Goal: Information Seeking & Learning: Compare options

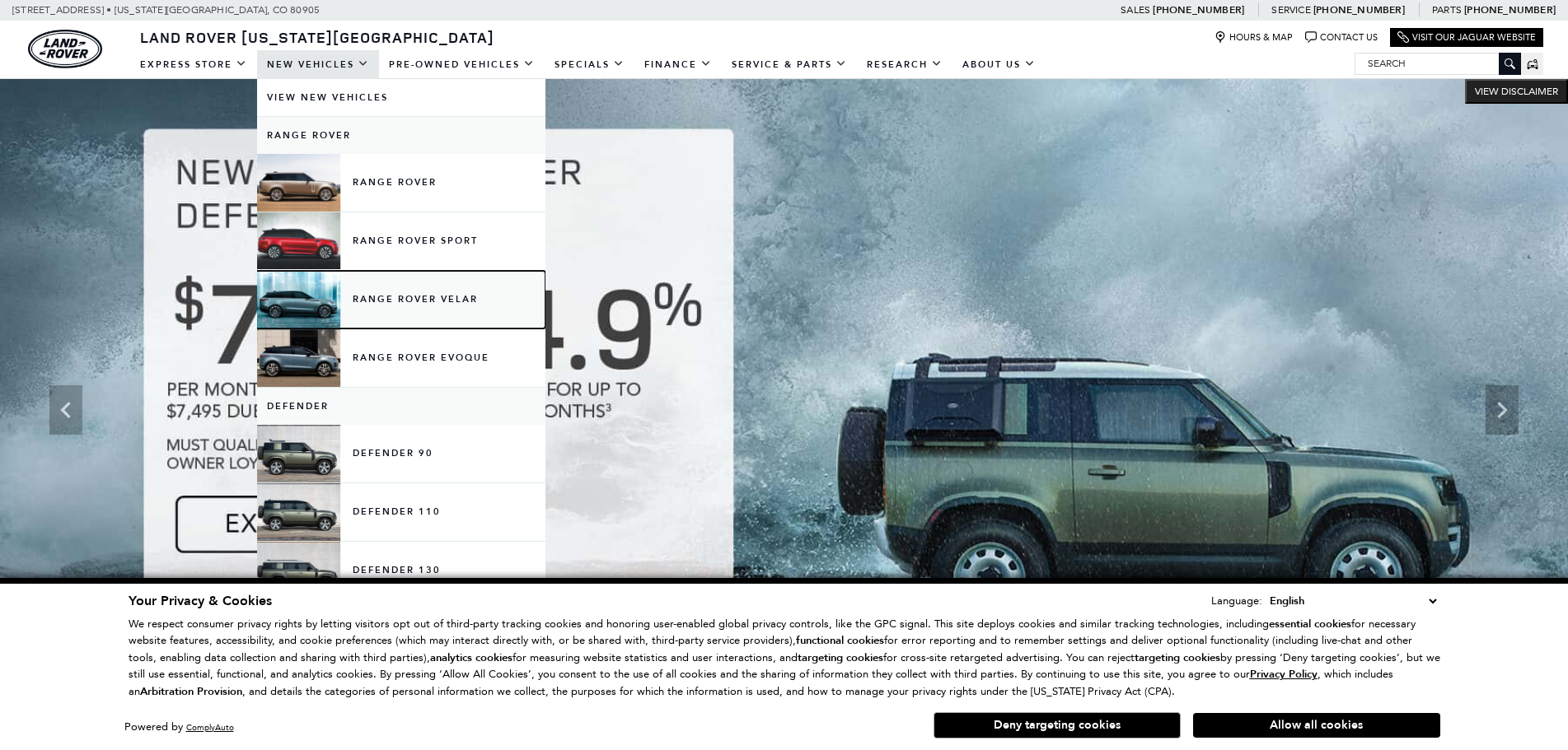
click at [403, 299] on link "Range Rover Velar" at bounding box center [401, 300] width 288 height 58
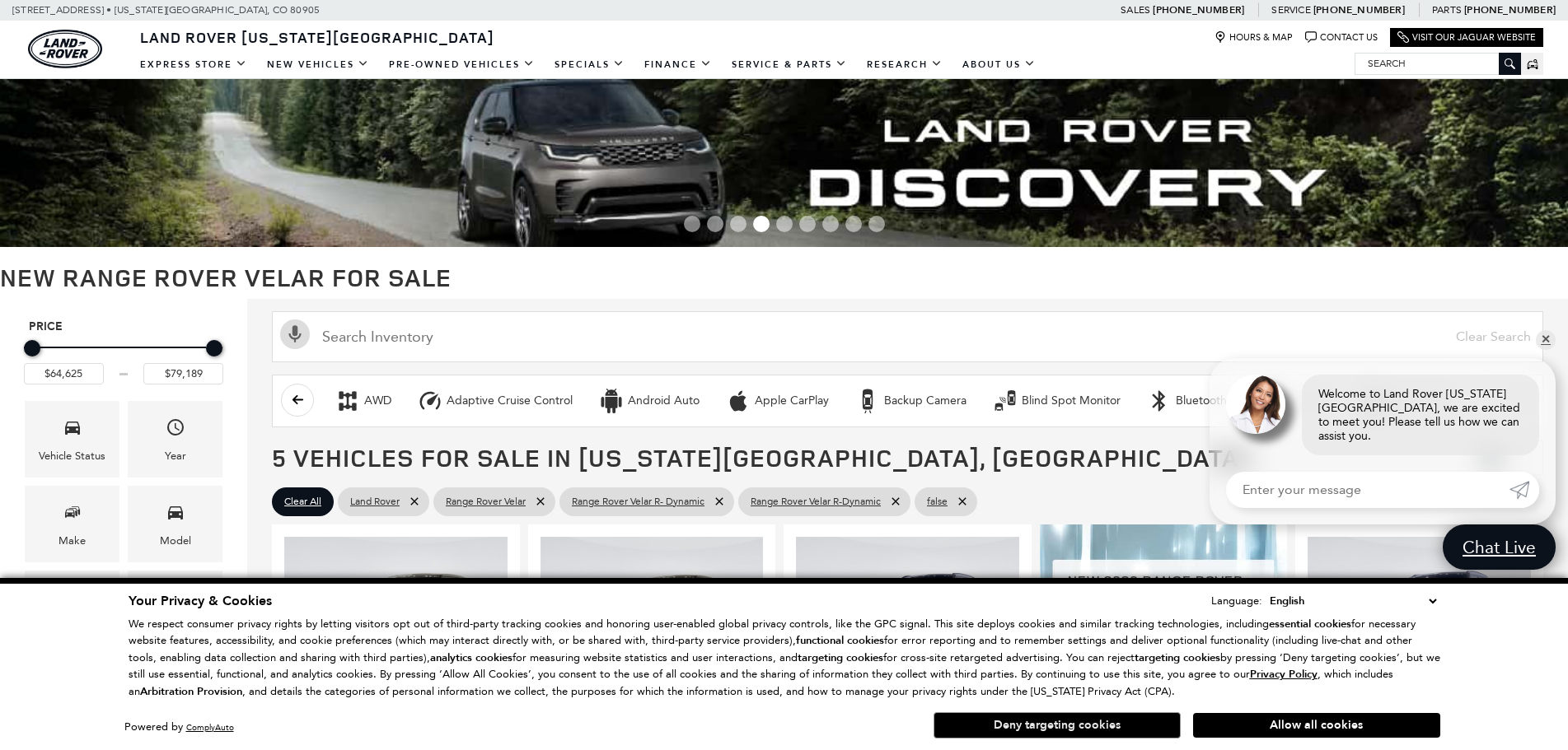
click at [1092, 728] on button "Deny targeting cookies" at bounding box center [1056, 726] width 247 height 27
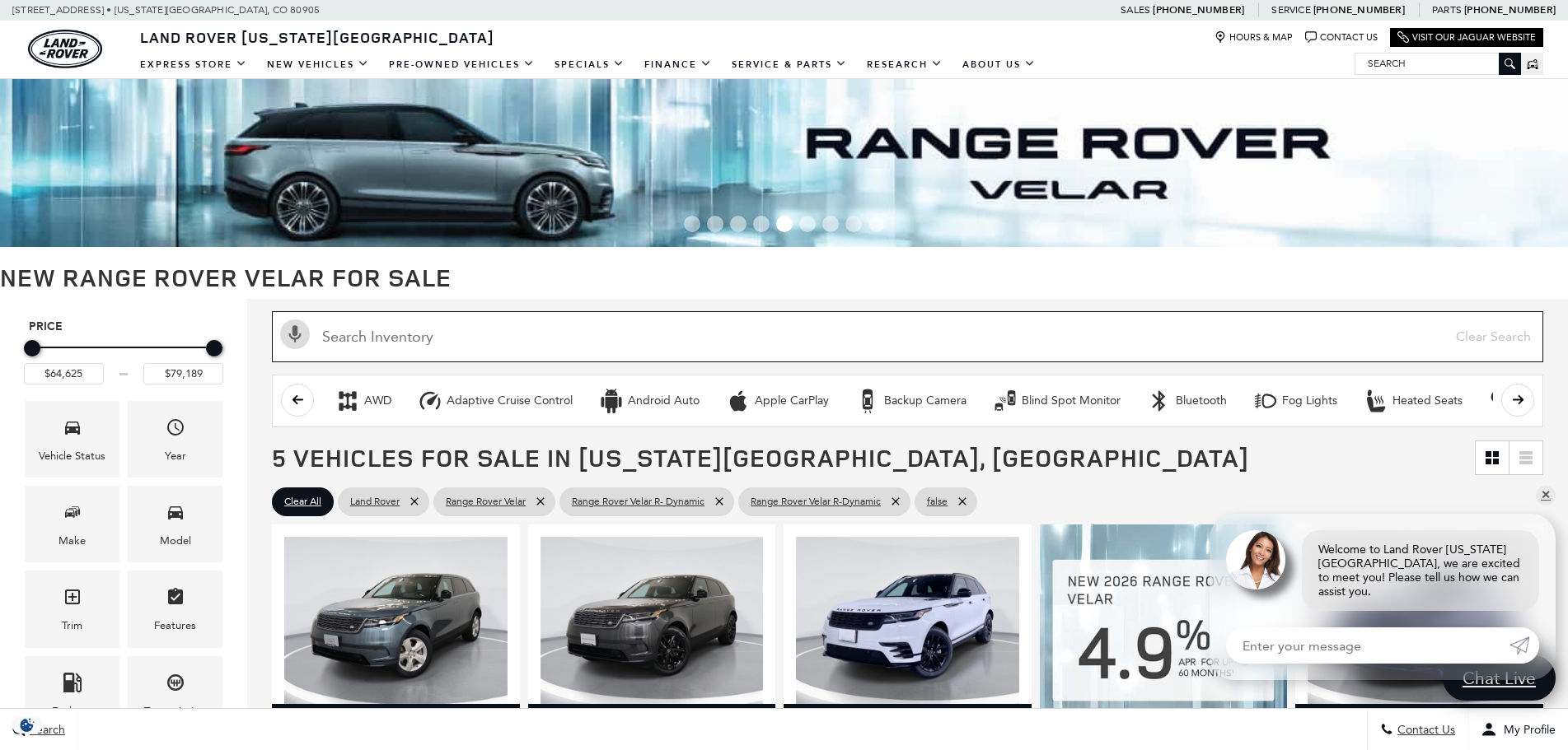
click at [1543, 350] on input "text" at bounding box center [907, 337] width 1272 height 51
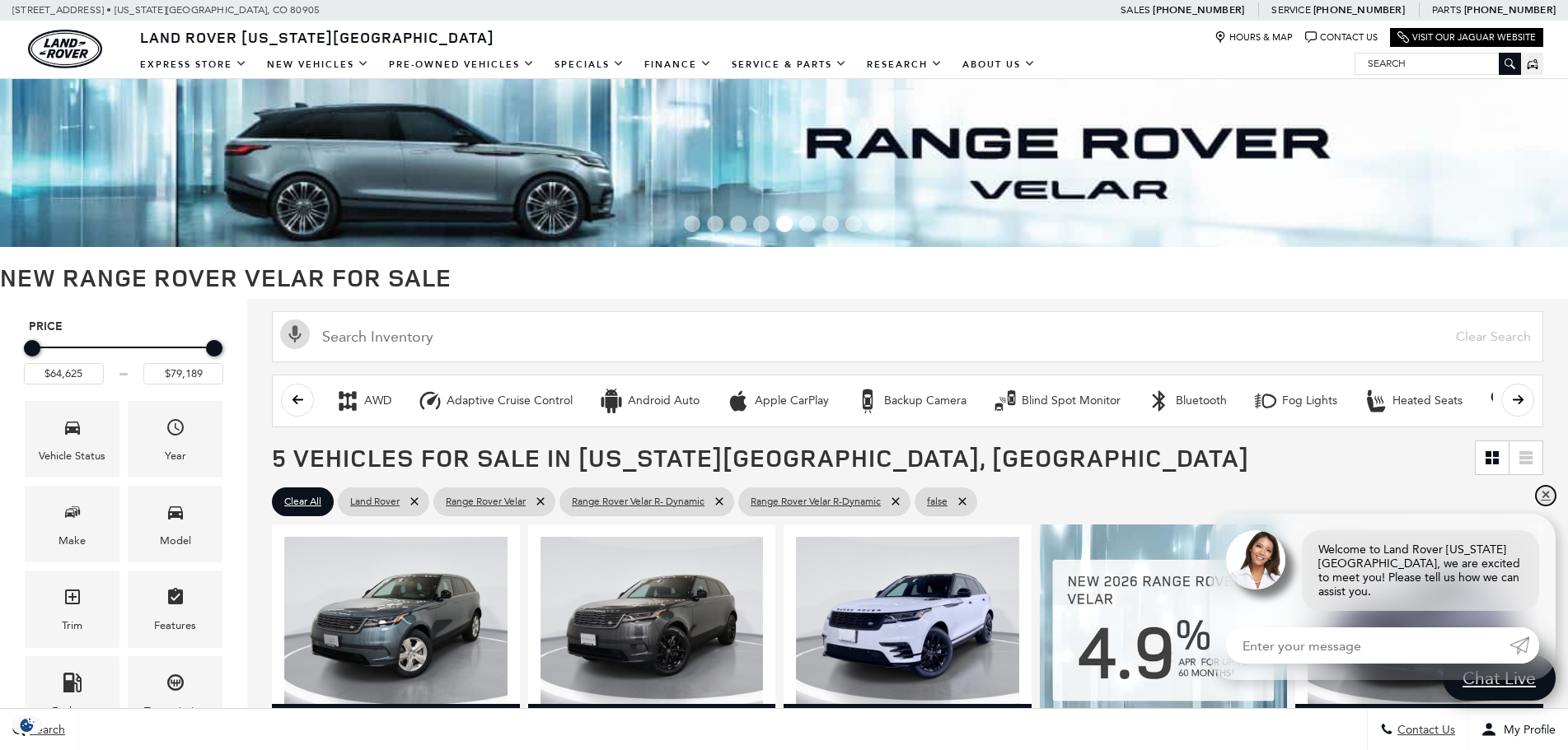
click at [1544, 505] on link "✕" at bounding box center [1546, 496] width 20 height 20
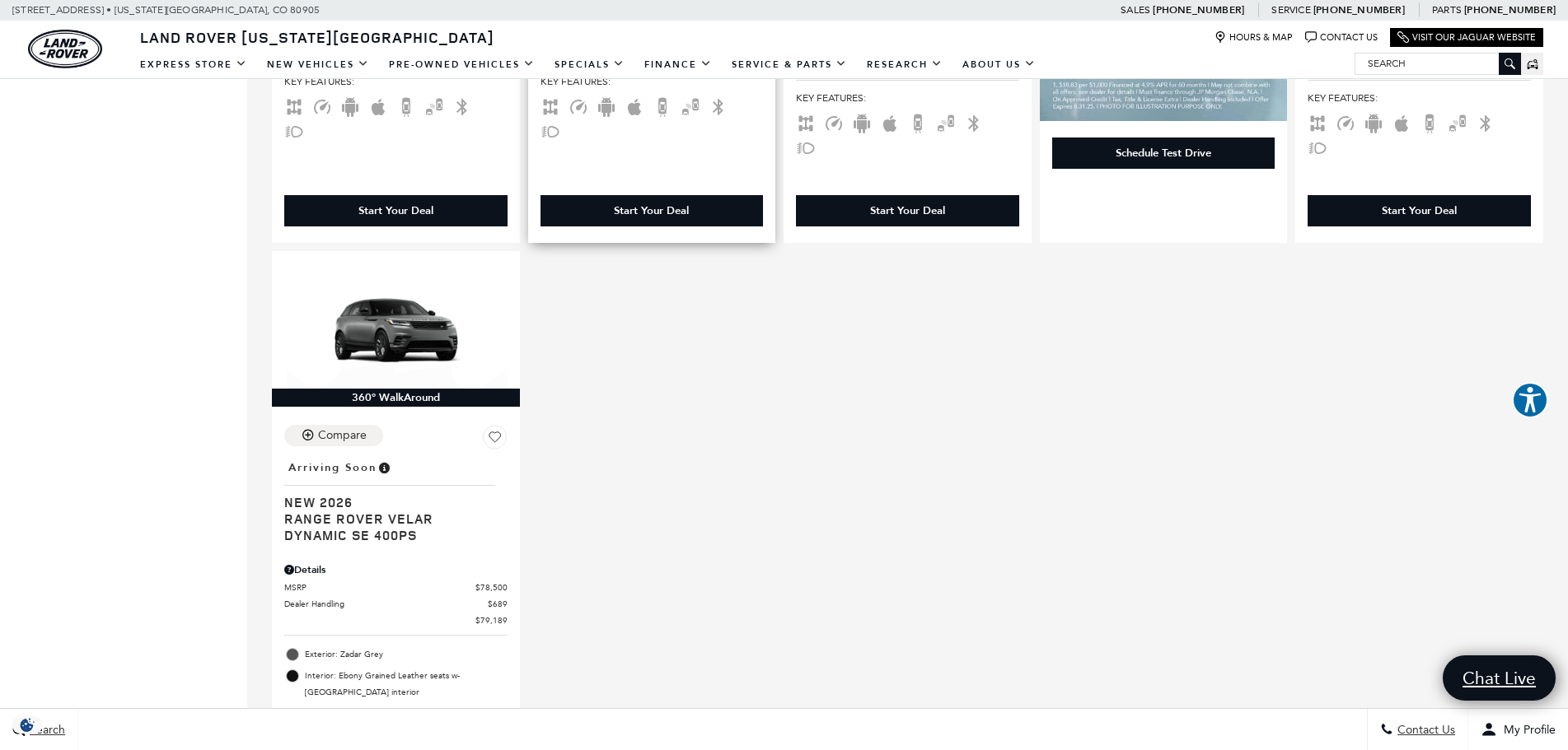
scroll to position [970, 0]
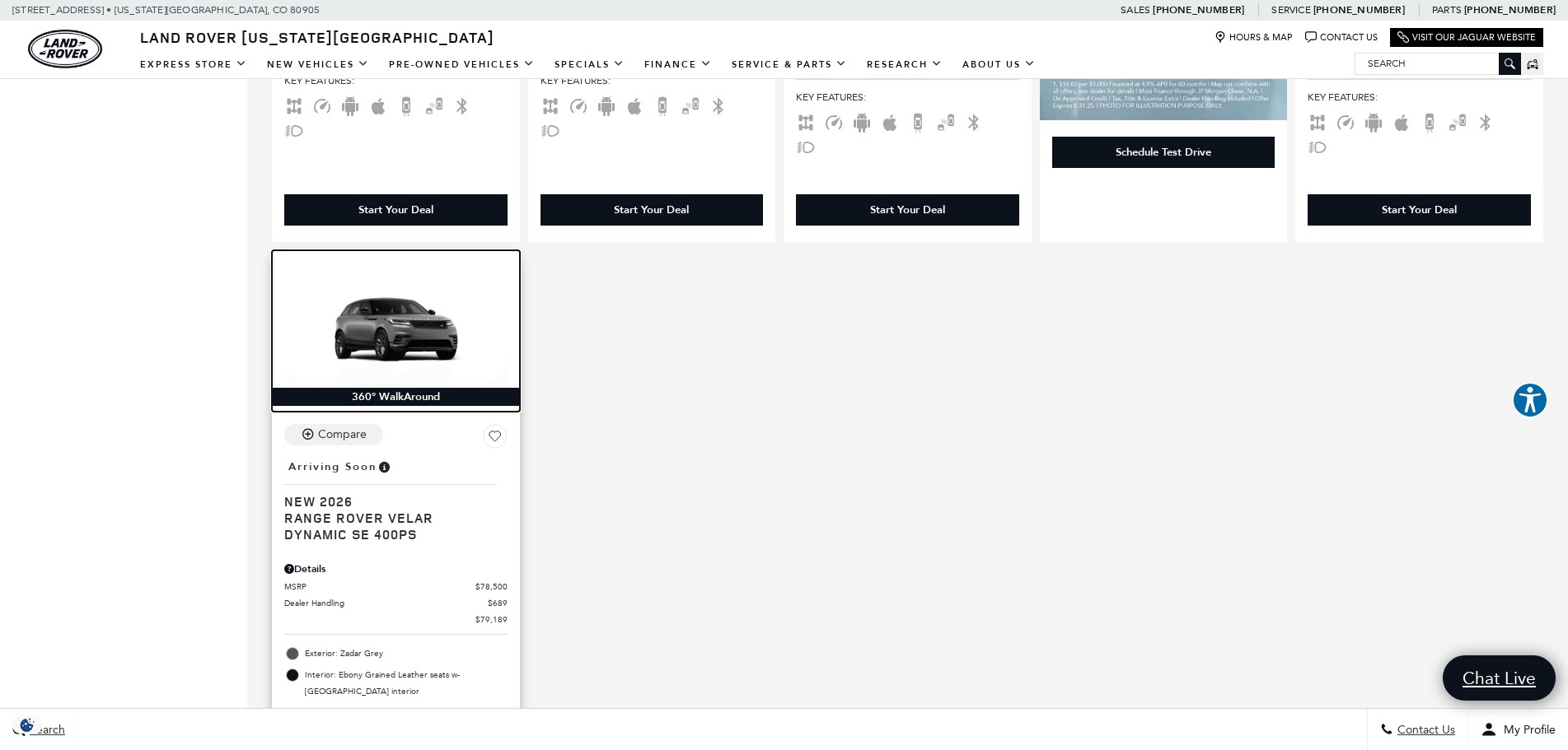
click at [399, 323] on img at bounding box center [396, 325] width 223 height 125
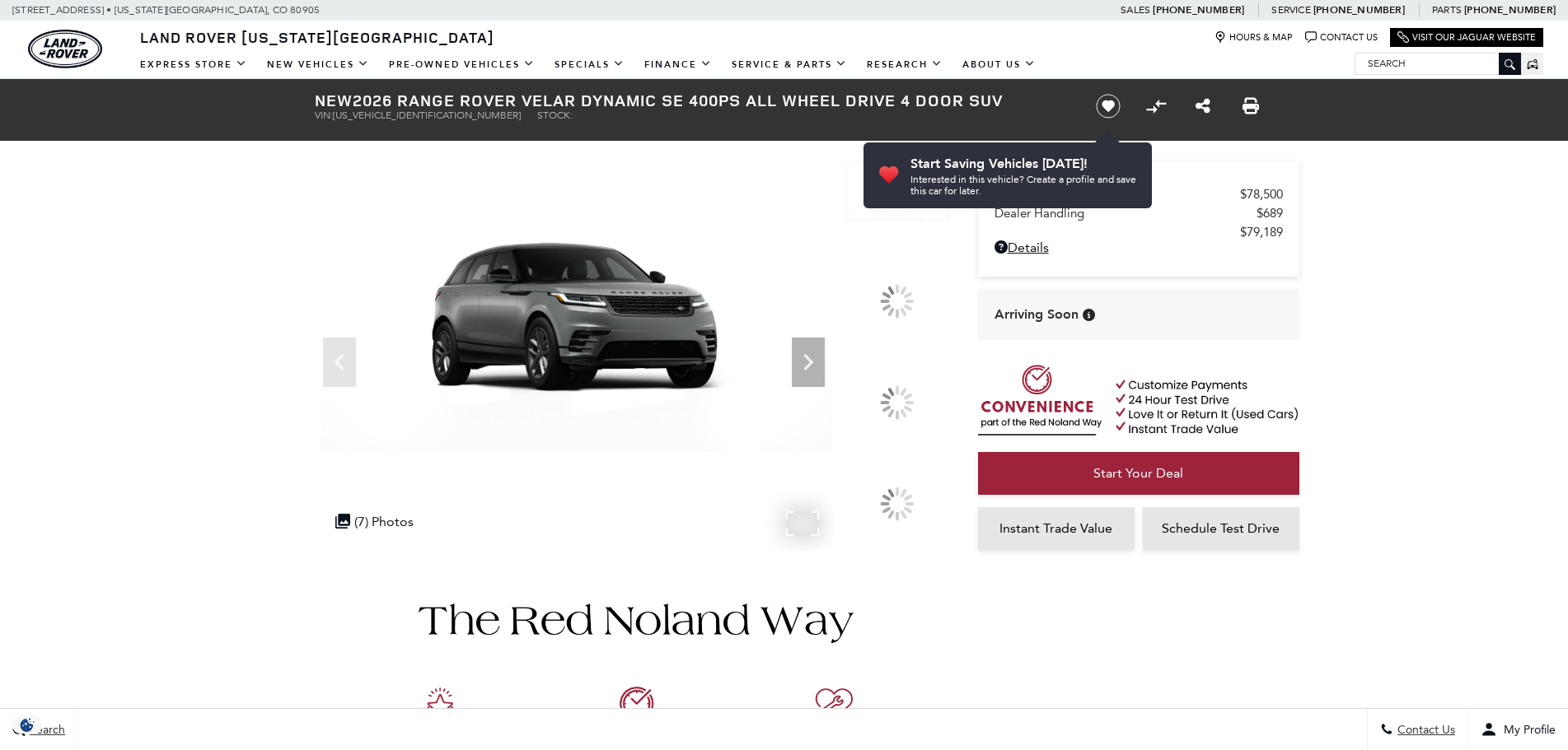
click at [619, 378] on img at bounding box center [573, 307] width 518 height 292
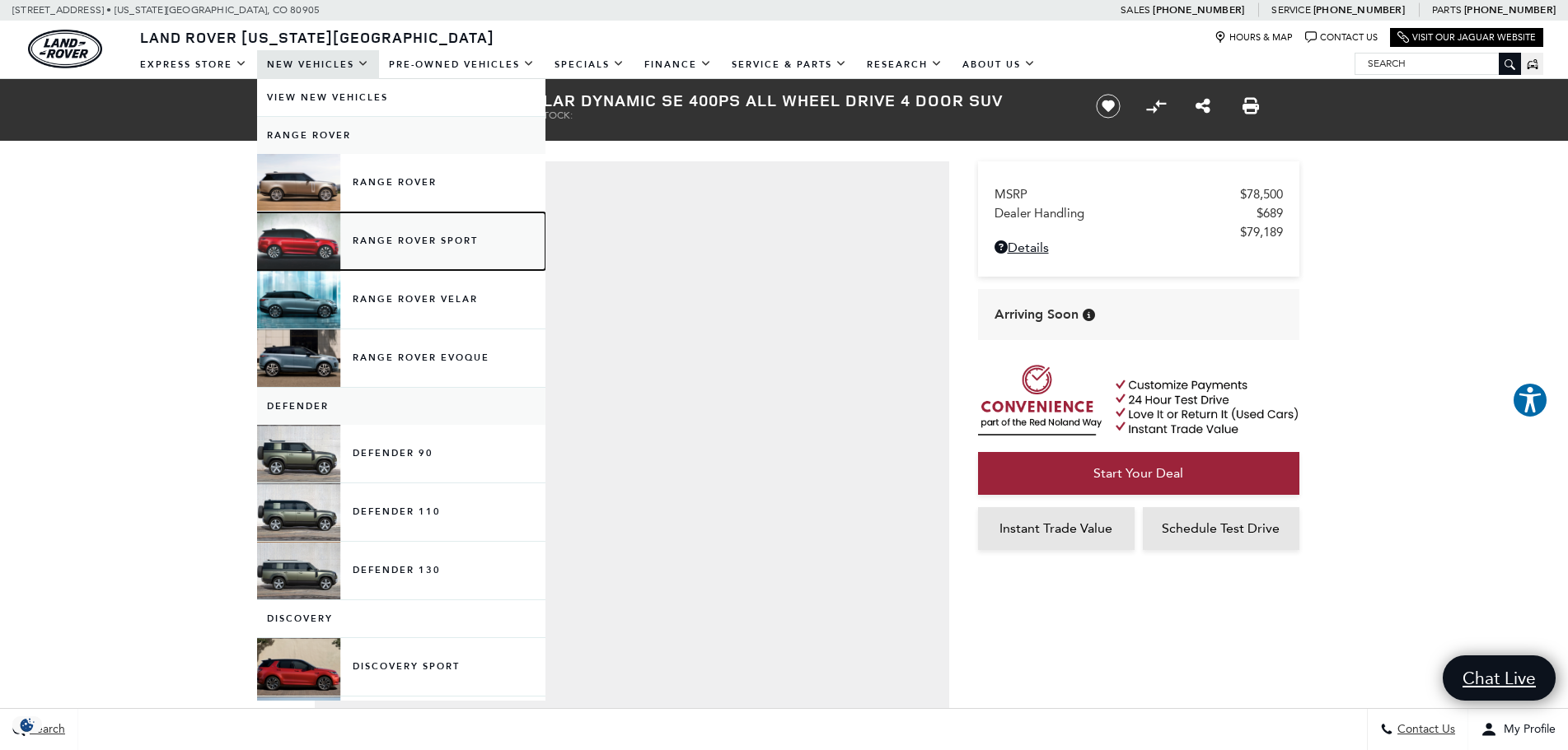
click at [385, 245] on link "Range Rover Sport" at bounding box center [401, 241] width 288 height 58
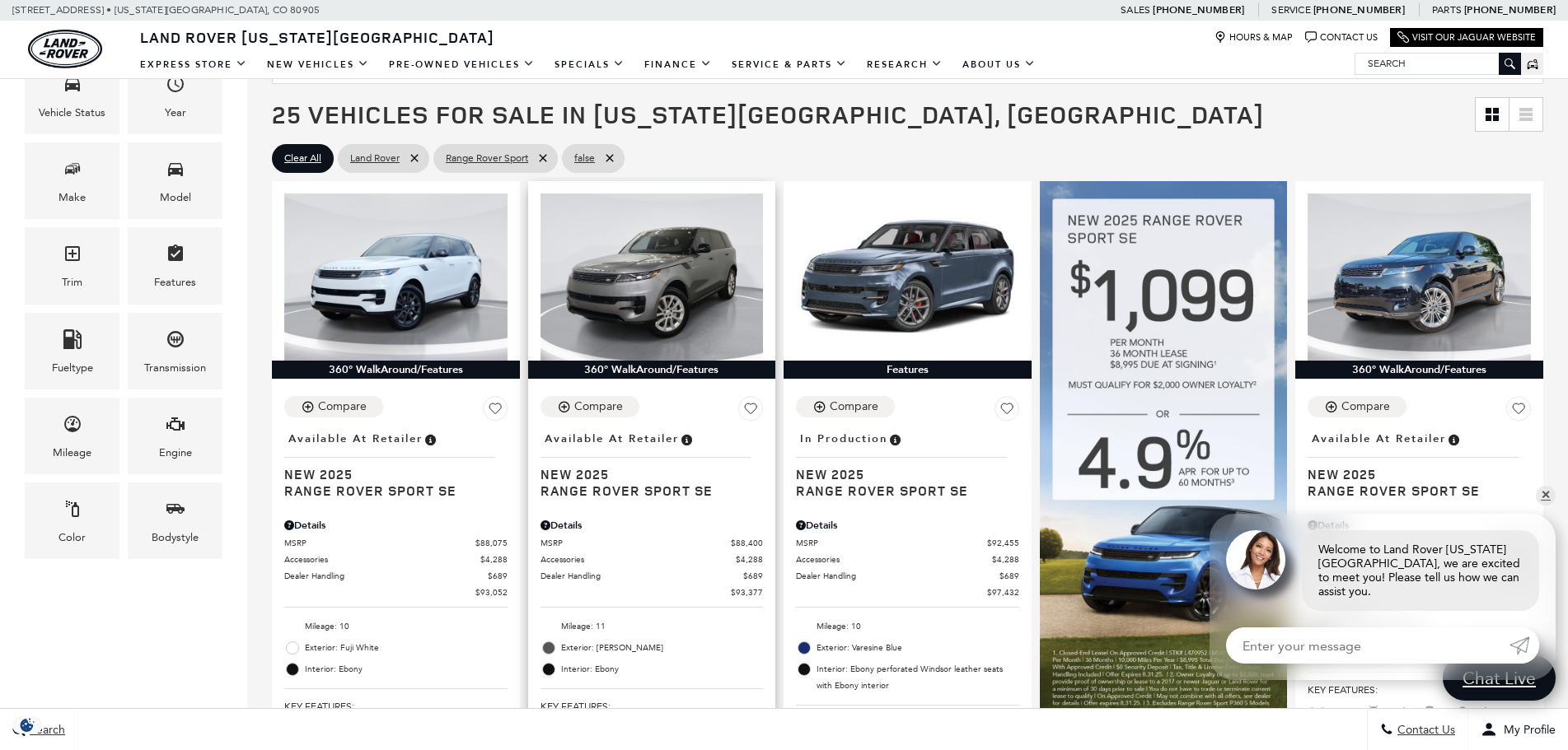
scroll to position [345, 0]
click at [1548, 505] on link "✕" at bounding box center [1546, 496] width 20 height 20
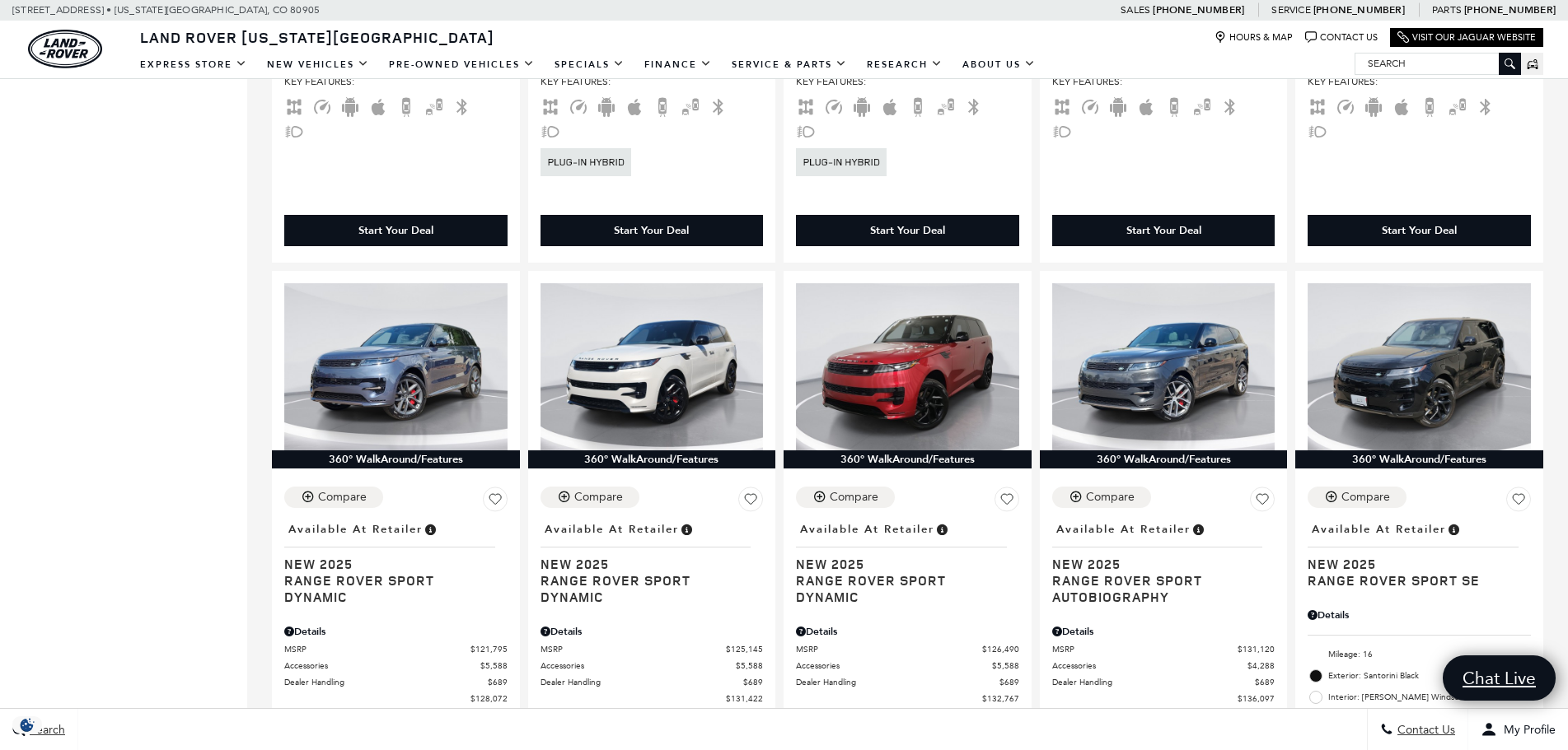
scroll to position [2400, 0]
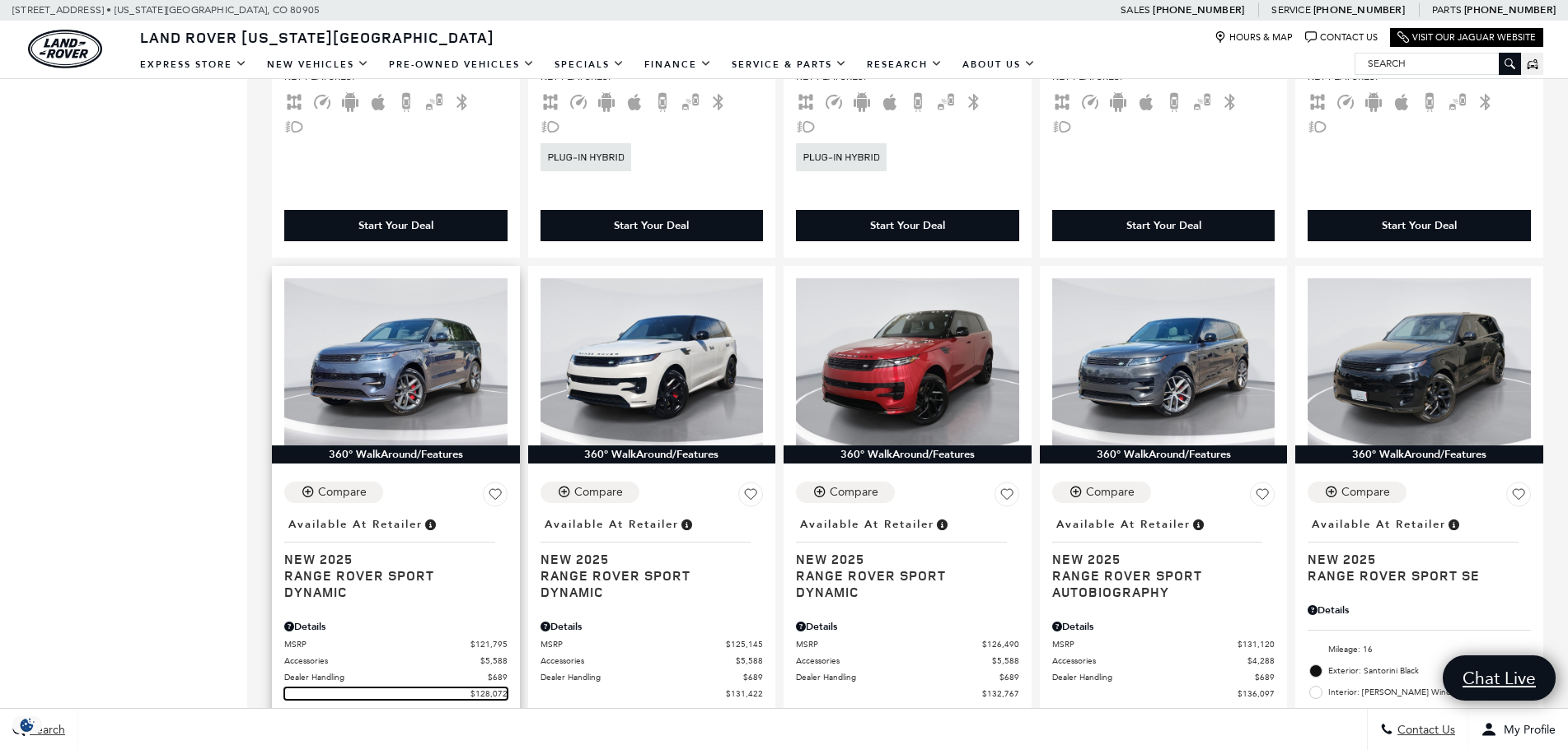
click at [438, 688] on span at bounding box center [377, 694] width 187 height 12
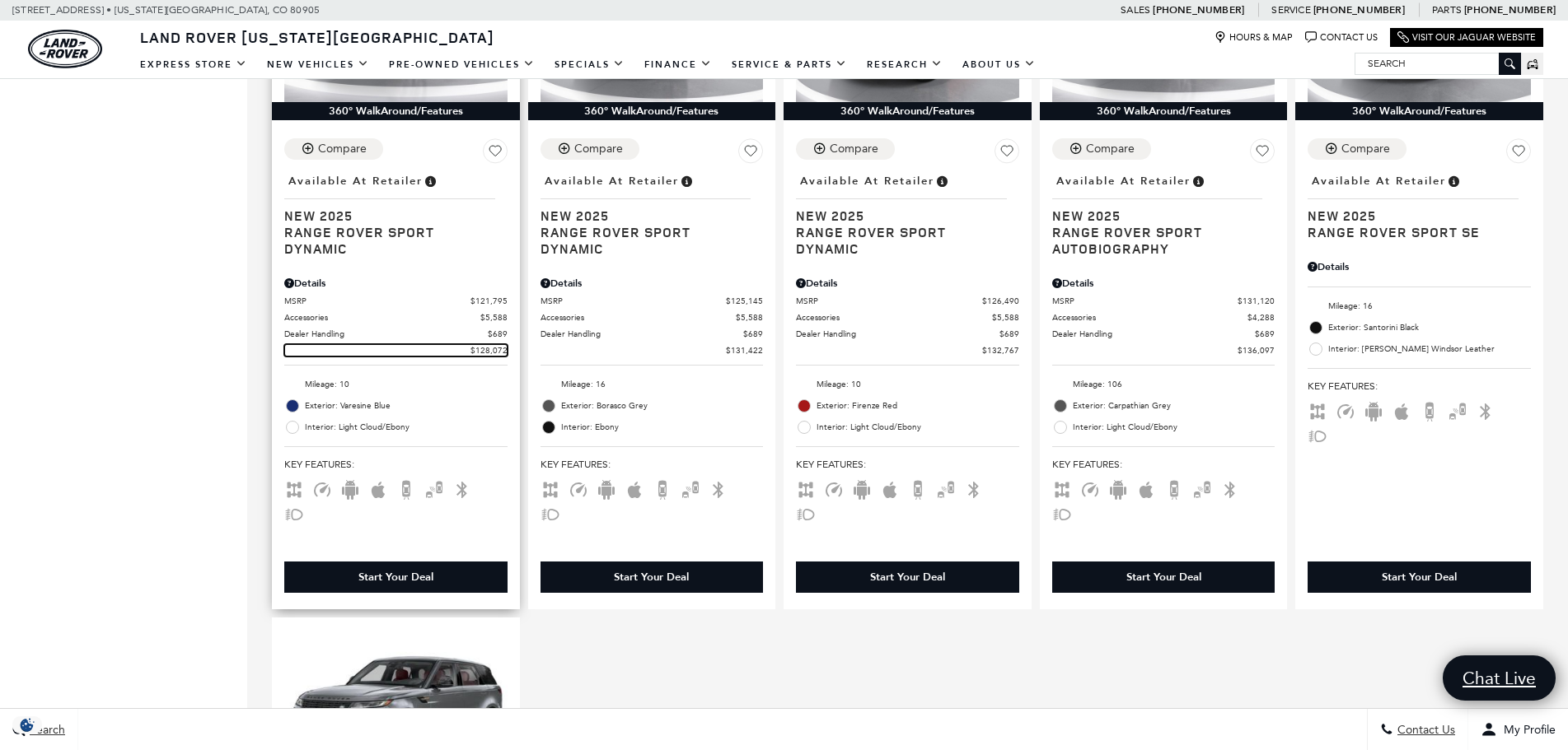
scroll to position [2775, 0]
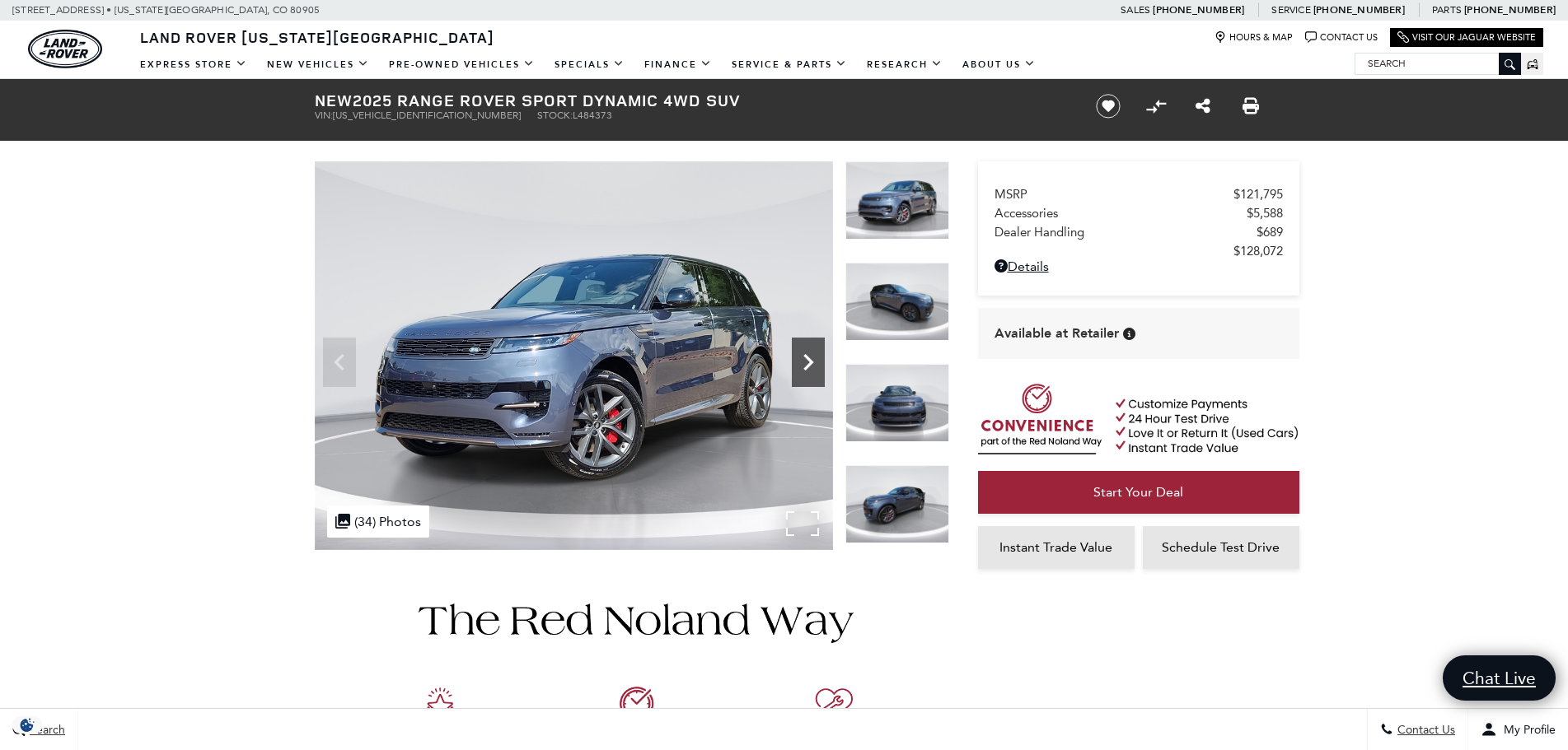
click at [809, 362] on icon "Next" at bounding box center [808, 362] width 10 height 16
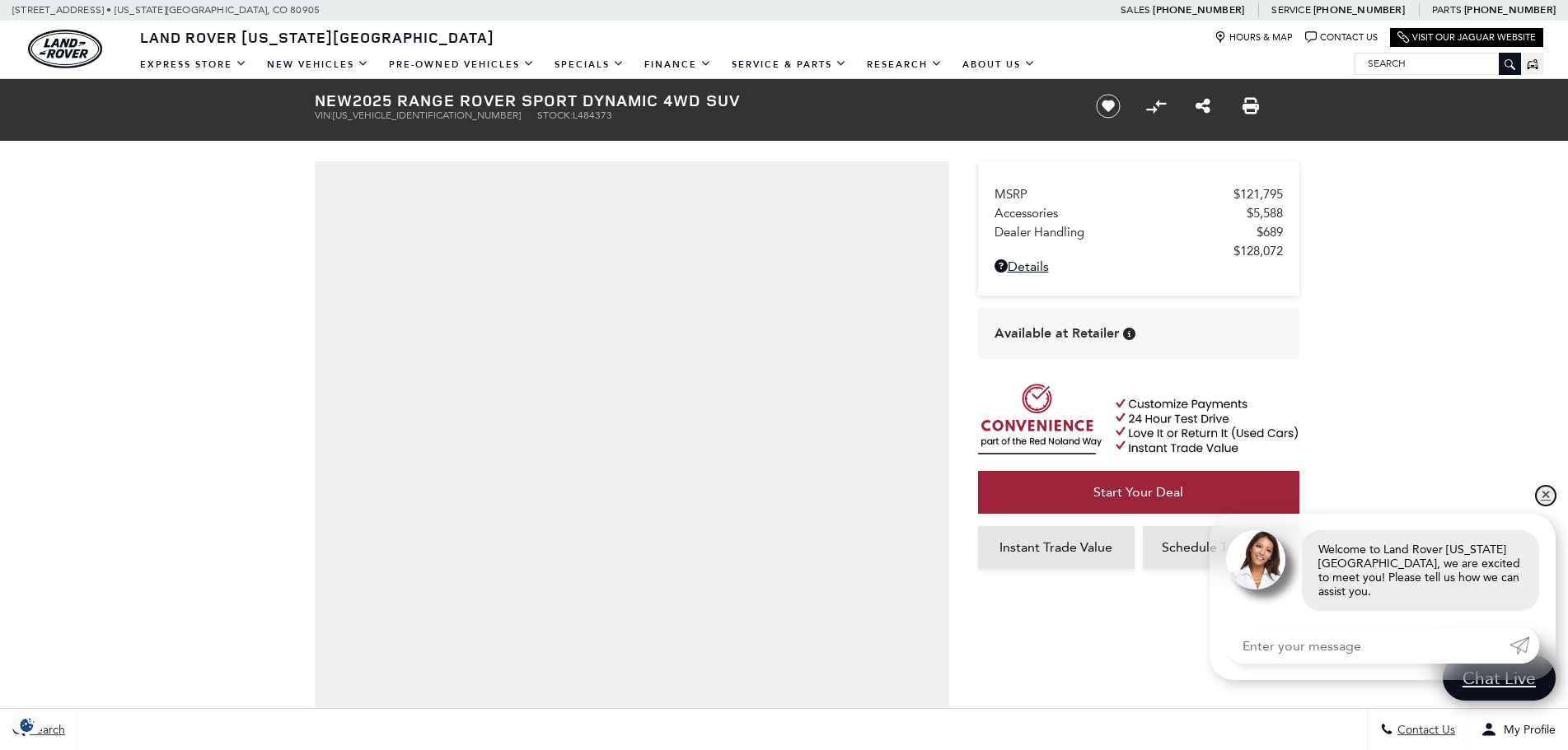
click at [1544, 505] on link "✕" at bounding box center [1546, 496] width 20 height 20
